Goal: Transaction & Acquisition: Obtain resource

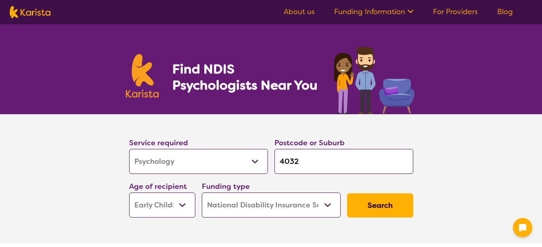
select select "Psychology"
select select "EC"
select select "NDIS"
select select "Psychology"
select select "EC"
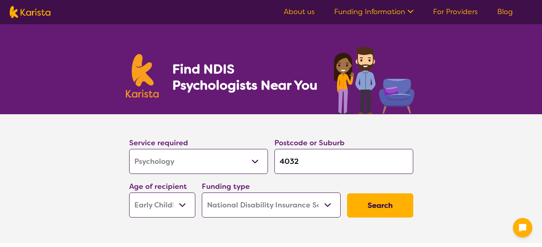
select select "NDIS"
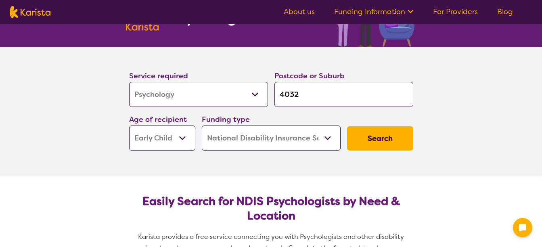
scroll to position [67, 0]
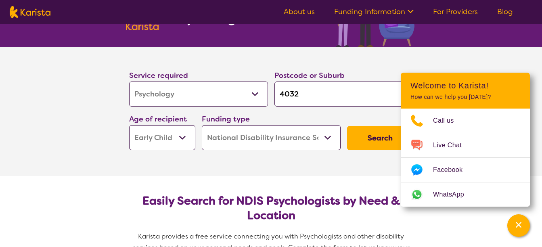
drag, startPoint x: 311, startPoint y: 96, endPoint x: 275, endPoint y: 99, distance: 35.6
click at [275, 99] on input "4032" at bounding box center [343, 93] width 139 height 25
type input "c"
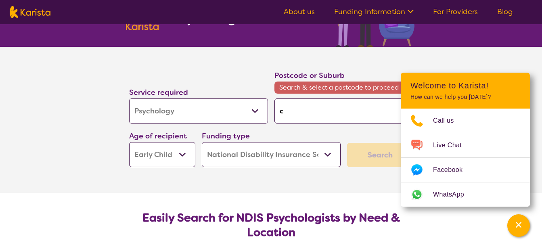
type input "ch"
type input "che"
type input "[PERSON_NAME]"
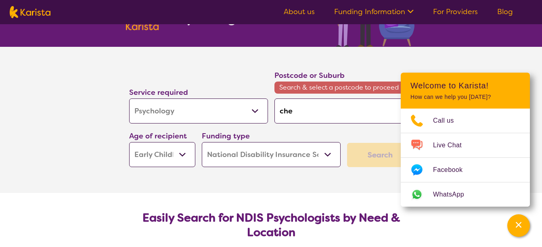
type input "[PERSON_NAME]"
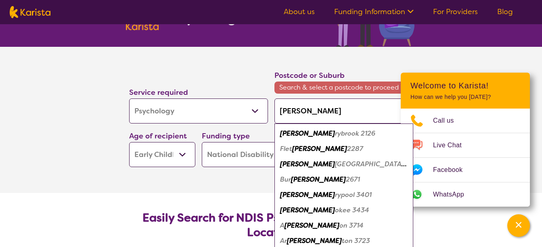
type input "cherm"
type input "cherms"
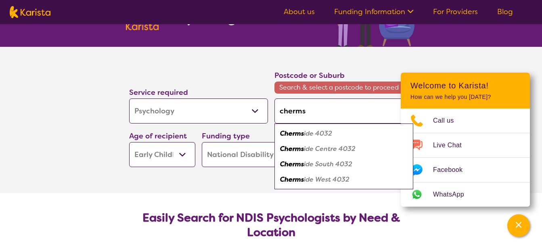
type input "chermsi"
type input "chermsid"
type input "chermside"
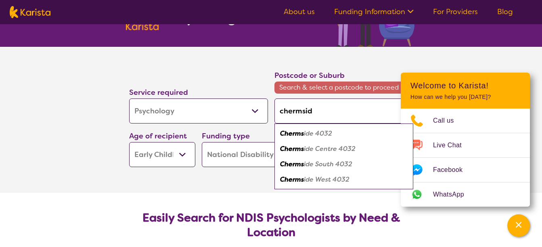
type input "chermside"
click at [336, 139] on div "Chermside 4032" at bounding box center [343, 133] width 131 height 15
type input "4032"
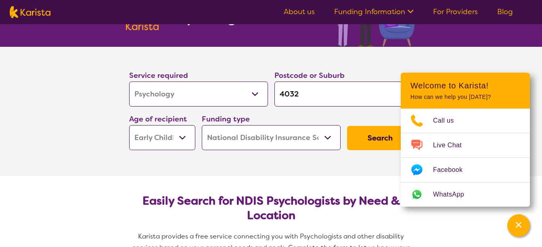
click at [182, 142] on select "Early Childhood - 0 to 9 Child - 10 to 11 Adolescent - 12 to 17 Adult - 18 to 6…" at bounding box center [162, 137] width 66 height 25
click at [129, 125] on select "Early Childhood - 0 to 9 Child - 10 to 11 Adolescent - 12 to 17 Adult - 18 to 6…" at bounding box center [162, 137] width 66 height 25
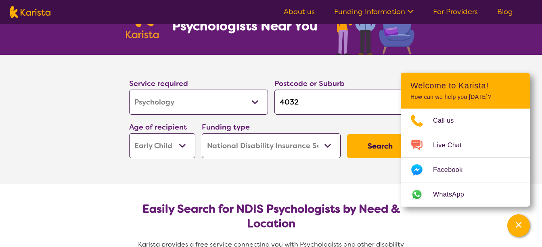
scroll to position [59, 0]
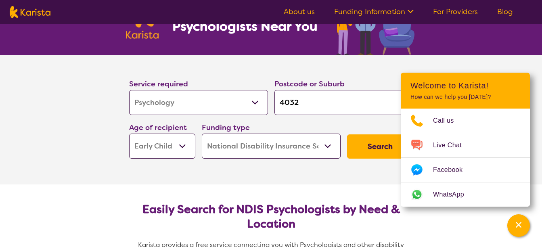
click at [388, 152] on button "Search" at bounding box center [380, 146] width 66 height 24
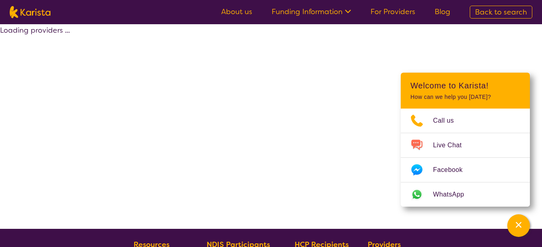
select select "by_score"
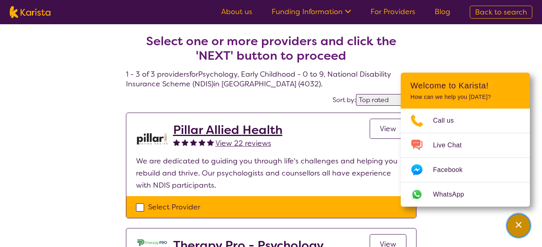
click at [519, 225] on icon "Channel Menu" at bounding box center [518, 225] width 6 height 6
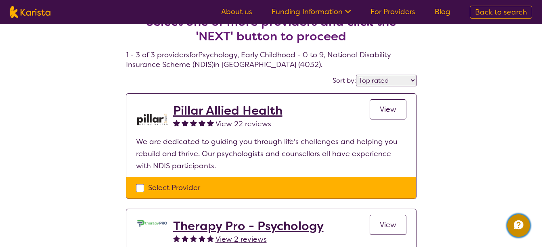
scroll to position [20, 0]
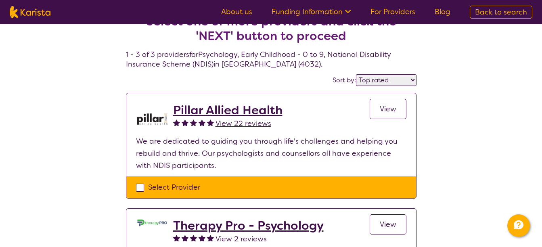
click at [246, 111] on h2 "Pillar Allied Health" at bounding box center [227, 110] width 109 height 15
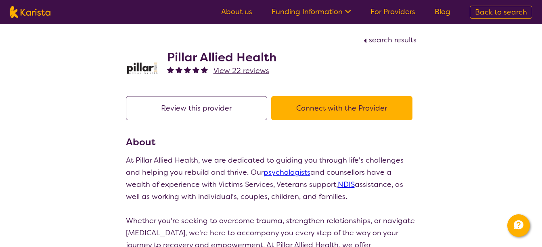
click at [306, 111] on button "Connect with the Provider" at bounding box center [341, 108] width 141 height 24
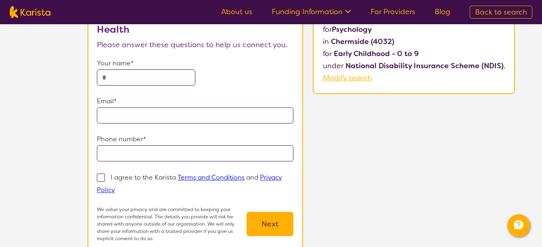
scroll to position [78, 0]
click at [162, 78] on input "text" at bounding box center [146, 78] width 98 height 16
type input "**********"
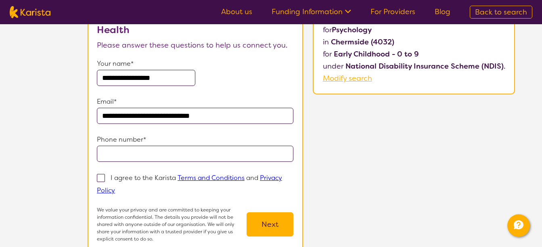
type input "**********"
click at [152, 154] on input "**********" at bounding box center [195, 154] width 196 height 16
drag, startPoint x: 152, startPoint y: 154, endPoint x: 156, endPoint y: 148, distance: 7.7
click at [156, 148] on input "**********" at bounding box center [195, 154] width 196 height 16
click at [159, 140] on p "Phone number*" at bounding box center [195, 140] width 196 height 12
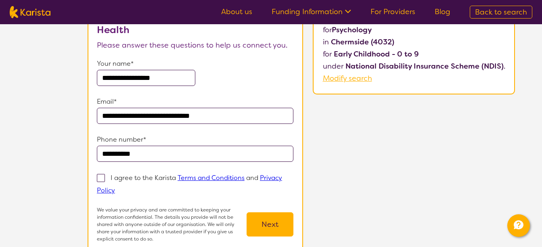
click at [100, 176] on span at bounding box center [101, 178] width 8 height 8
click at [115, 187] on input "I agree to the Karista Terms and Conditions and Privacy Policy" at bounding box center [117, 189] width 5 height 5
checkbox input "true"
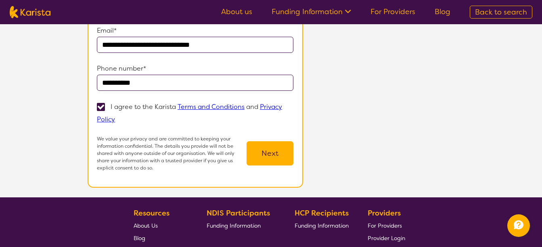
scroll to position [157, 0]
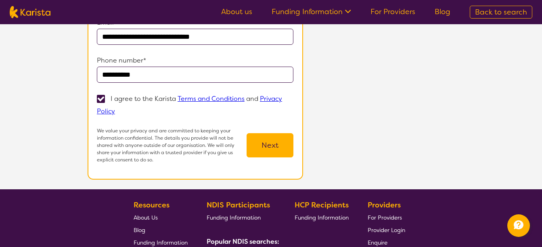
click at [272, 146] on button "Next" at bounding box center [269, 145] width 47 height 24
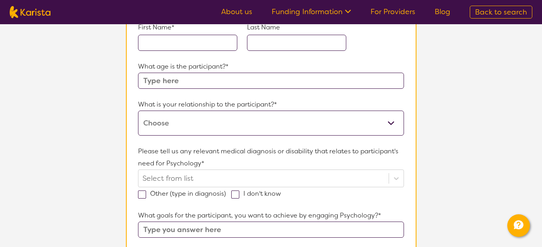
scroll to position [109, 0]
click at [387, 121] on select "This request is for myself I am their parent I am their child I am their spouse…" at bounding box center [270, 122] width 265 height 25
select select "Other"
click at [138, 110] on select "This request is for myself I am their parent I am their child I am their spouse…" at bounding box center [270, 122] width 265 height 25
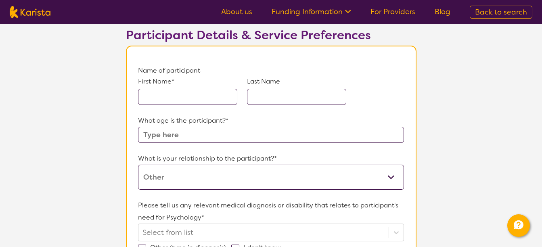
scroll to position [54, 0]
click at [190, 97] on input "text" at bounding box center [187, 97] width 99 height 16
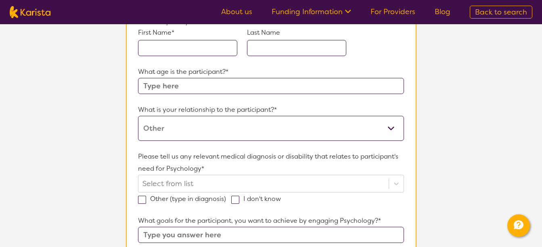
scroll to position [104, 0]
click at [222, 184] on div "Select from list" at bounding box center [270, 183] width 265 height 18
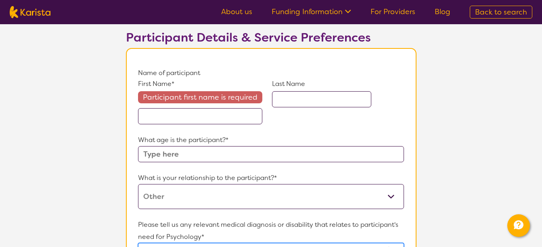
scroll to position [52, 0]
